Goal: Find specific page/section: Find specific page/section

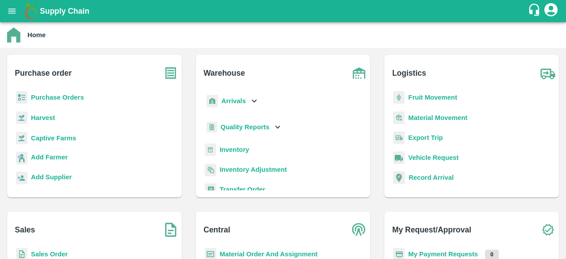
click at [51, 134] on b "Captive Farms" at bounding box center [53, 137] width 45 height 7
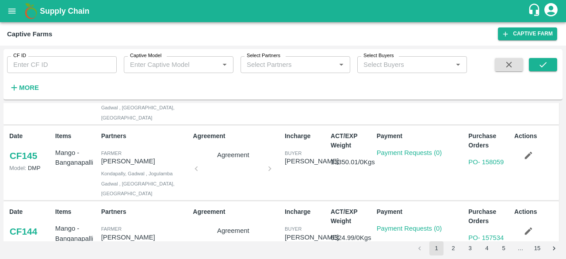
scroll to position [56, 0]
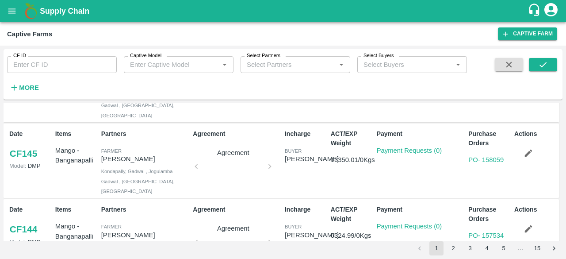
click at [499, 250] on button "5" at bounding box center [504, 248] width 14 height 14
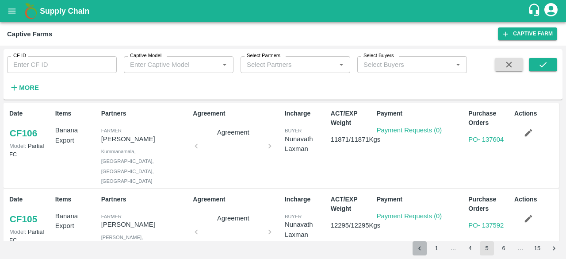
click at [422, 249] on icon "Go to previous page" at bounding box center [420, 248] width 8 height 8
click at [466, 249] on button "3" at bounding box center [470, 248] width 14 height 14
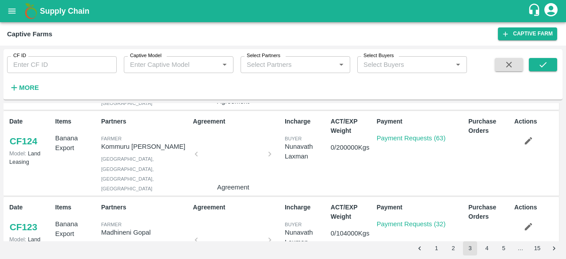
scroll to position [163, 0]
click at [403, 221] on link "Payment Requests (32)" at bounding box center [411, 224] width 69 height 7
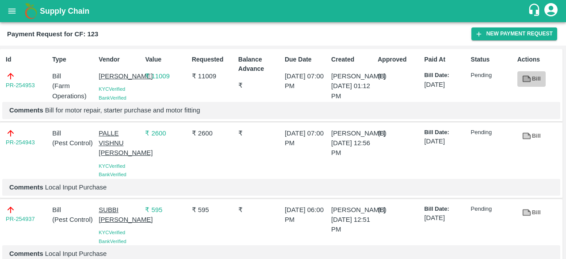
click at [530, 77] on link "Bill" at bounding box center [532, 78] width 28 height 15
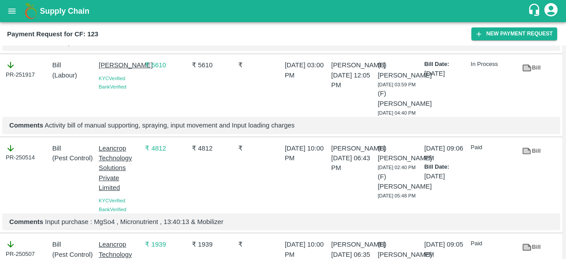
scroll to position [545, 0]
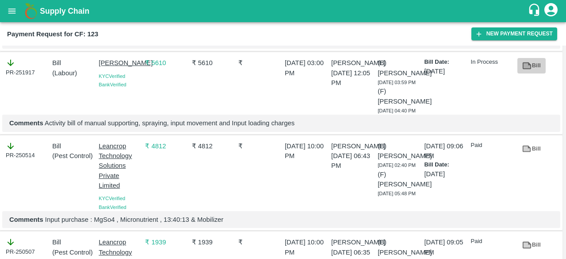
click at [530, 70] on icon at bounding box center [527, 66] width 10 height 10
